Goal: Transaction & Acquisition: Book appointment/travel/reservation

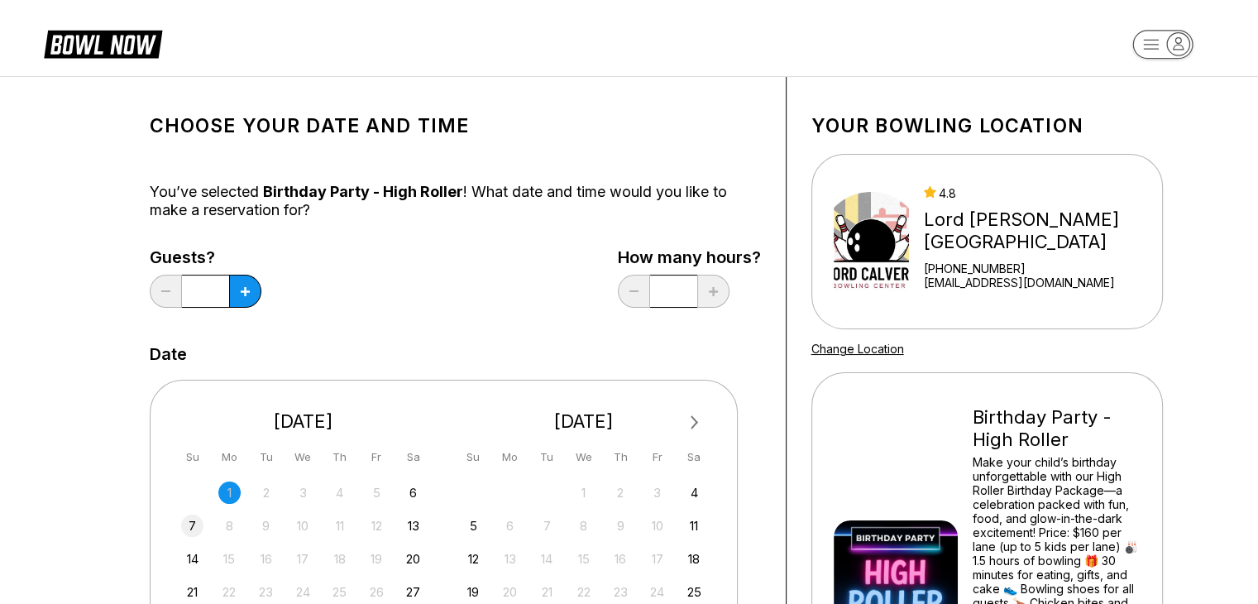
click at [194, 520] on div "7" at bounding box center [192, 525] width 22 height 22
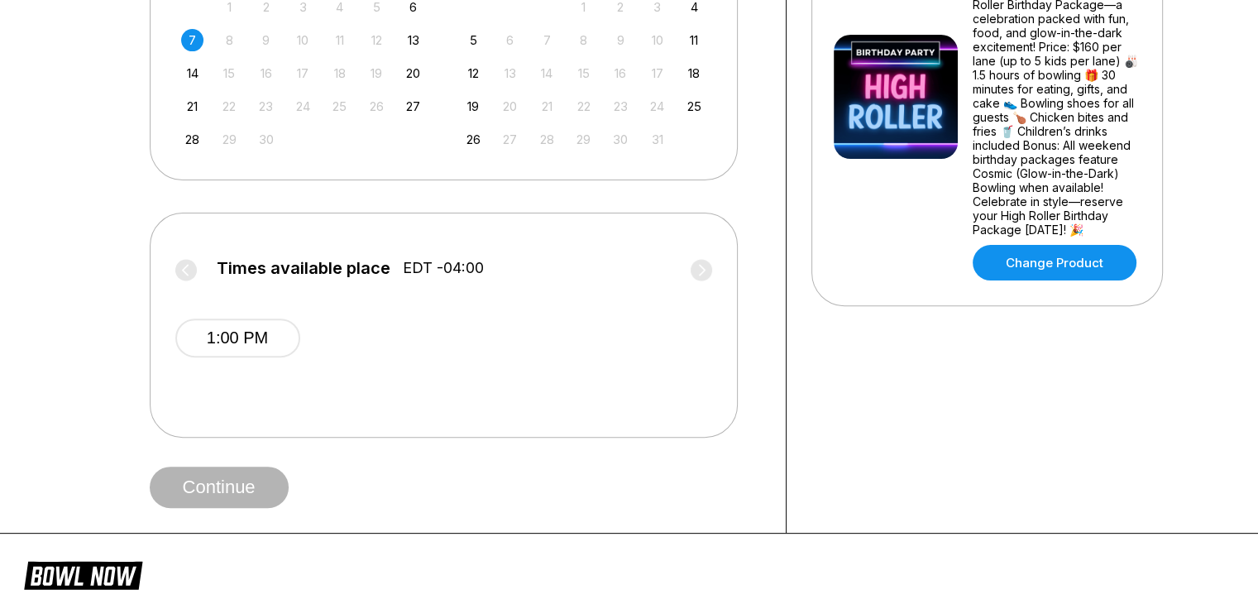
scroll to position [496, 0]
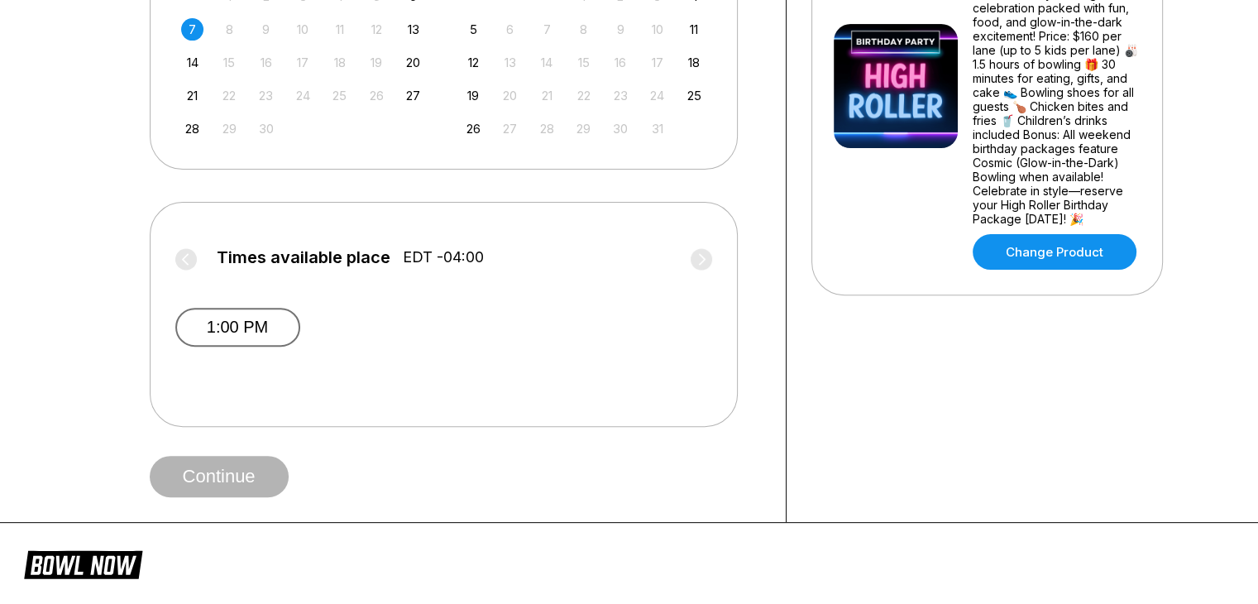
click at [285, 334] on button "1:00 PM" at bounding box center [237, 327] width 125 height 39
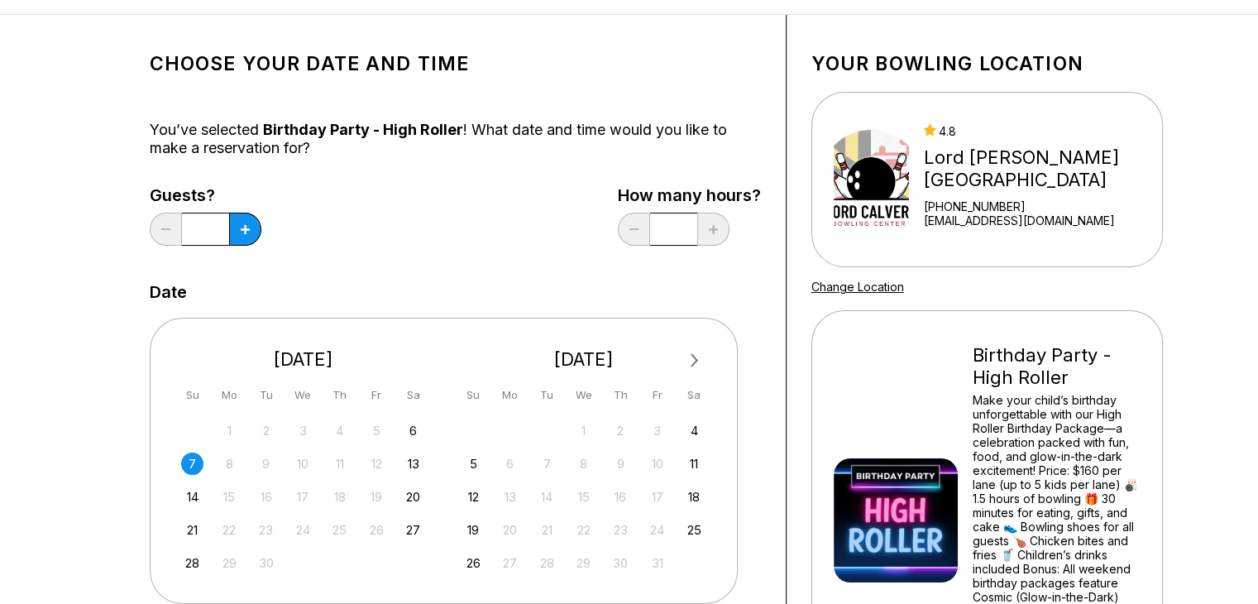
scroll to position [0, 0]
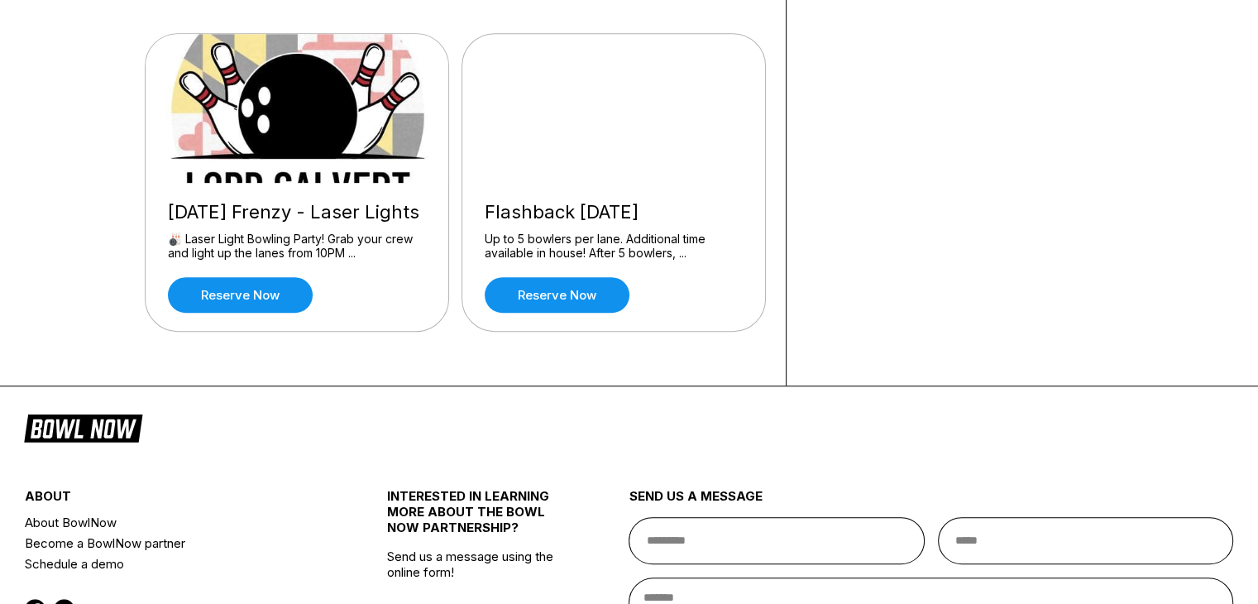
scroll to position [1023, 0]
